Goal: Find specific page/section: Find specific page/section

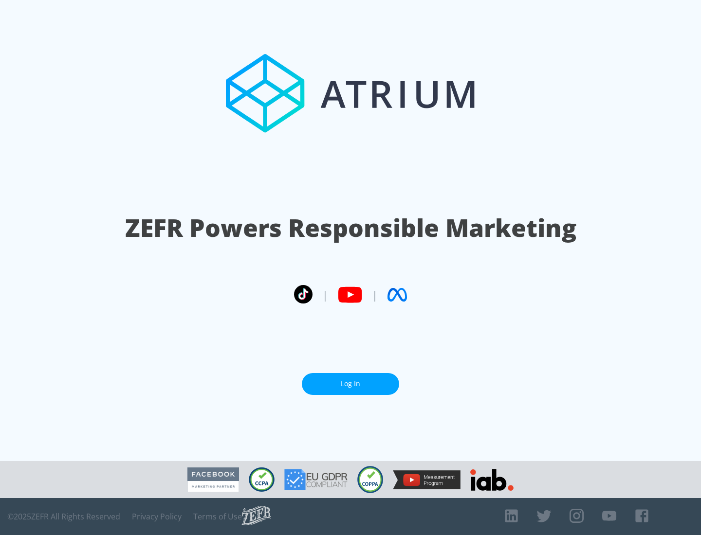
click at [350, 384] on link "Log In" at bounding box center [350, 384] width 97 height 22
